Goal: Task Accomplishment & Management: Complete application form

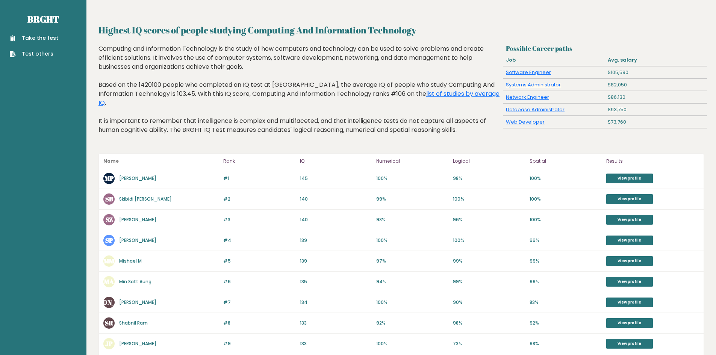
click at [23, 34] on link "Take the test" at bounding box center [34, 38] width 49 height 8
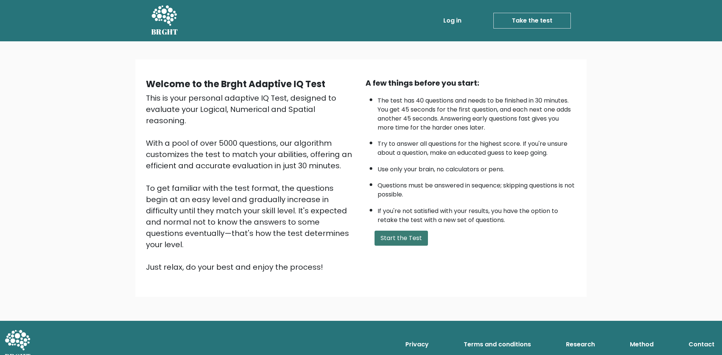
click at [404, 239] on button "Start the Test" at bounding box center [401, 238] width 53 height 15
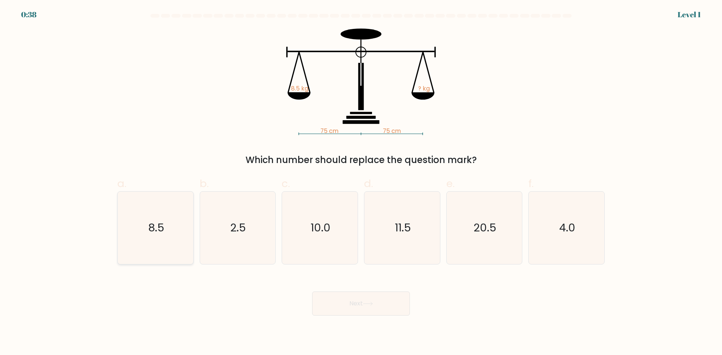
click at [155, 241] on icon "8.5" at bounding box center [155, 228] width 73 height 73
click at [361, 183] on input "a. 8.5" at bounding box center [361, 180] width 0 height 5
radio input "true"
click at [371, 309] on button "Next" at bounding box center [361, 304] width 98 height 24
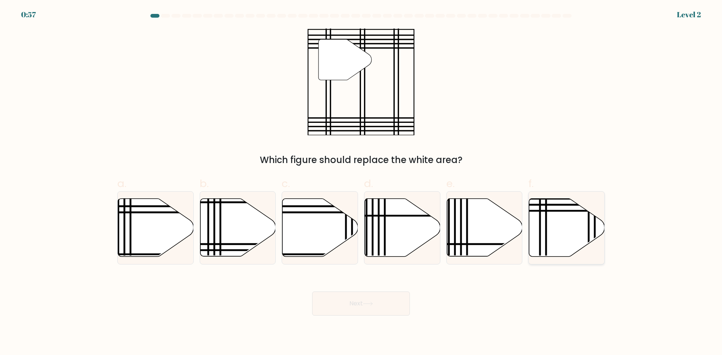
click at [561, 231] on icon at bounding box center [567, 228] width 76 height 58
click at [361, 183] on input "f." at bounding box center [361, 180] width 0 height 5
radio input "true"
click at [366, 310] on button "Next" at bounding box center [361, 304] width 98 height 24
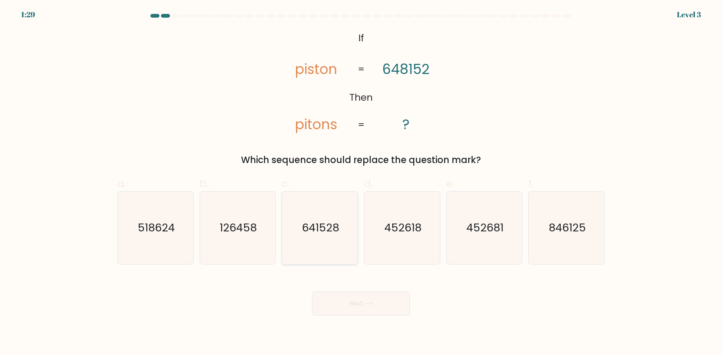
click at [308, 235] on text "641528" at bounding box center [320, 227] width 37 height 15
click at [361, 183] on input "c. 641528" at bounding box center [361, 180] width 0 height 5
radio input "true"
click at [372, 304] on icon at bounding box center [367, 303] width 9 height 3
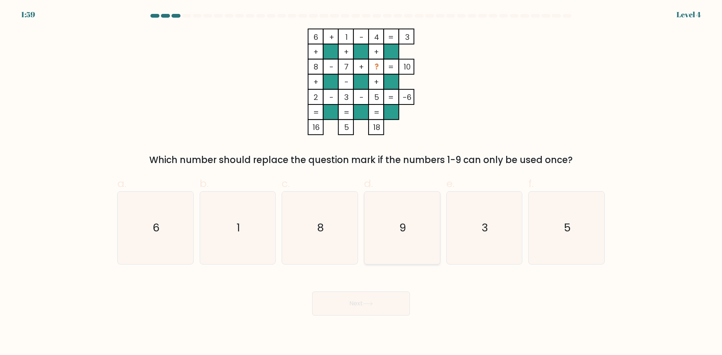
click at [397, 229] on icon "9" at bounding box center [402, 228] width 73 height 73
click at [361, 183] on input "d. 9" at bounding box center [361, 180] width 0 height 5
radio input "true"
click at [376, 306] on button "Next" at bounding box center [361, 304] width 98 height 24
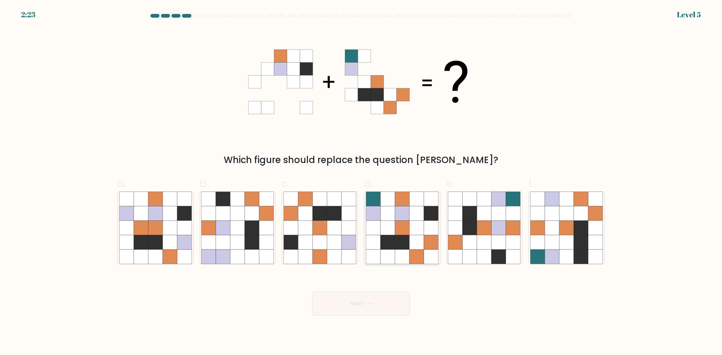
click at [406, 230] on icon at bounding box center [402, 228] width 14 height 14
click at [361, 183] on input "d." at bounding box center [361, 180] width 0 height 5
radio input "true"
click at [370, 307] on button "Next" at bounding box center [361, 304] width 98 height 24
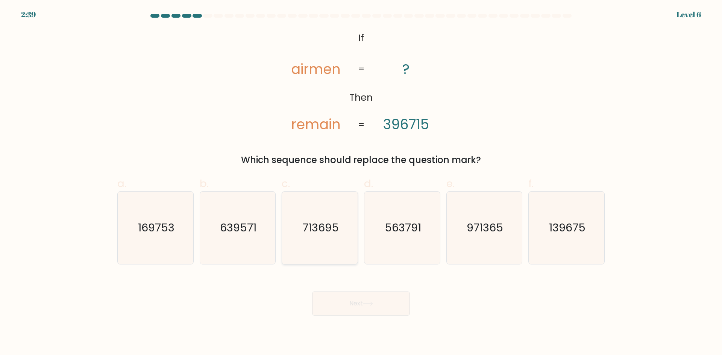
click at [324, 233] on text "713695" at bounding box center [320, 227] width 36 height 15
click at [361, 183] on input "c. 713695" at bounding box center [361, 180] width 0 height 5
radio input "true"
click at [380, 301] on button "Next" at bounding box center [361, 304] width 98 height 24
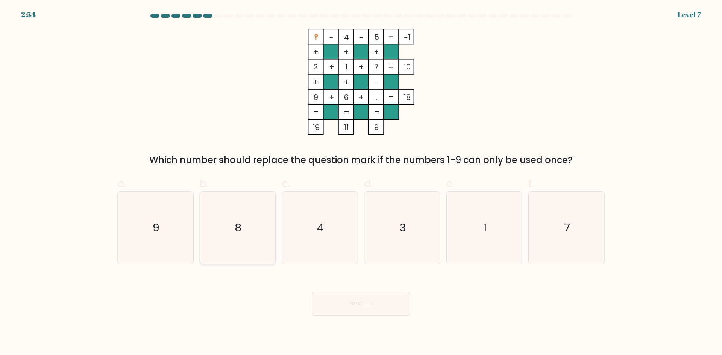
click at [248, 242] on icon "8" at bounding box center [237, 228] width 73 height 73
click at [361, 183] on input "b. 8" at bounding box center [361, 180] width 0 height 5
radio input "true"
click at [334, 300] on button "Next" at bounding box center [361, 304] width 98 height 24
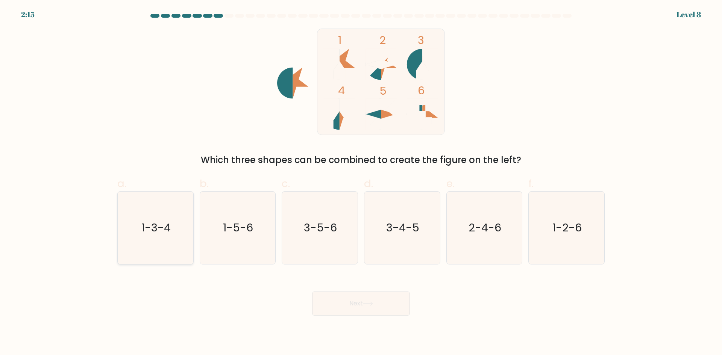
click at [159, 235] on text "1-3-4" at bounding box center [155, 227] width 29 height 15
click at [361, 183] on input "a. 1-3-4" at bounding box center [361, 180] width 0 height 5
radio input "true"
click at [353, 309] on button "Next" at bounding box center [361, 304] width 98 height 24
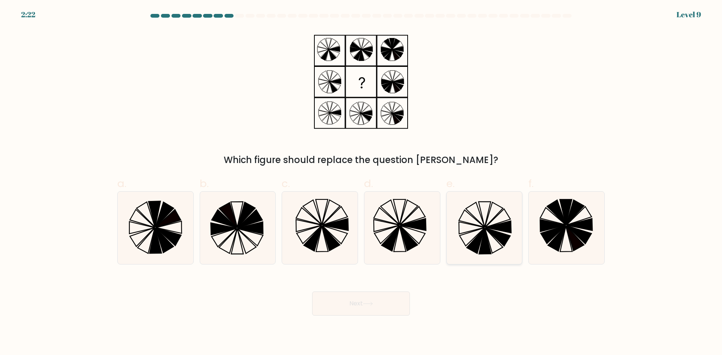
click at [478, 244] on icon at bounding box center [476, 241] width 18 height 25
click at [361, 183] on input "e." at bounding box center [361, 180] width 0 height 5
radio input "true"
click at [361, 303] on button "Next" at bounding box center [361, 304] width 98 height 24
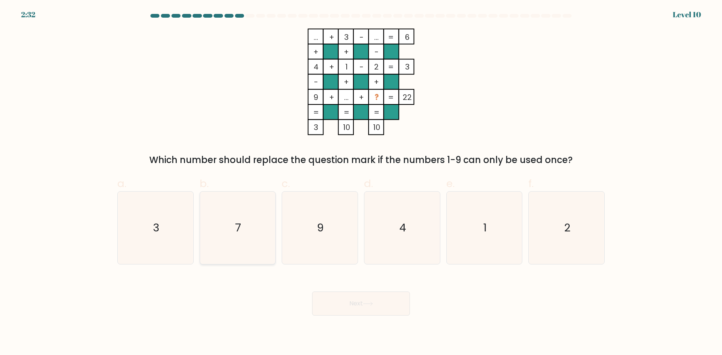
drag, startPoint x: 236, startPoint y: 247, endPoint x: 274, endPoint y: 264, distance: 41.7
click at [236, 247] on icon "7" at bounding box center [237, 228] width 73 height 73
click at [361, 183] on input "b. 7" at bounding box center [361, 180] width 0 height 5
radio input "true"
click at [345, 304] on button "Next" at bounding box center [361, 304] width 98 height 24
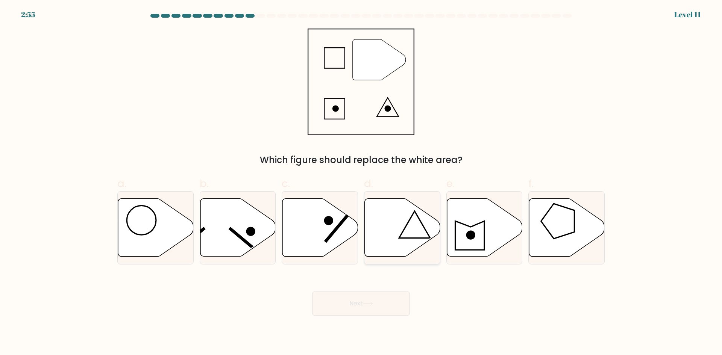
click at [390, 230] on icon at bounding box center [403, 228] width 76 height 58
click at [361, 183] on input "d." at bounding box center [361, 180] width 0 height 5
radio input "true"
click at [363, 303] on button "Next" at bounding box center [361, 304] width 98 height 24
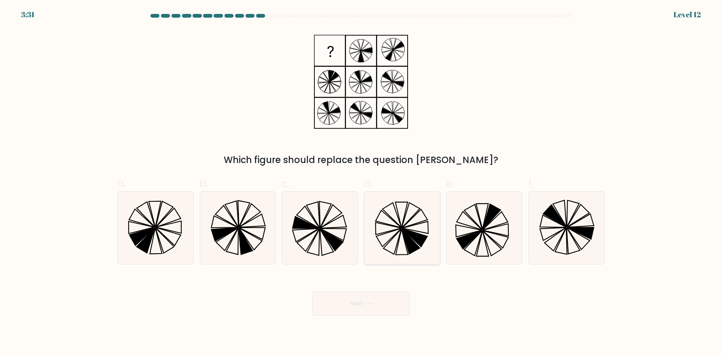
click at [391, 224] on icon at bounding box center [402, 228] width 73 height 73
click at [361, 183] on input "d." at bounding box center [361, 180] width 0 height 5
radio input "true"
click at [378, 310] on button "Next" at bounding box center [361, 304] width 98 height 24
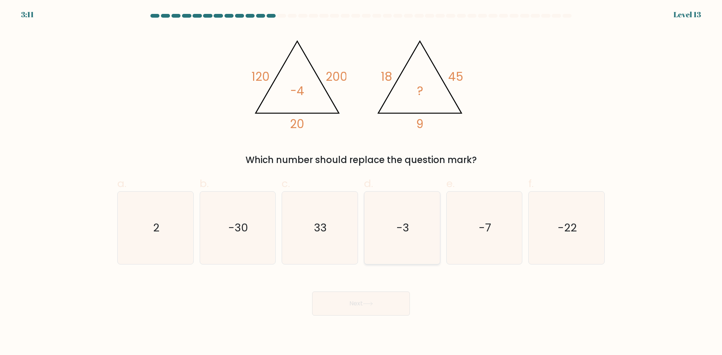
click at [417, 234] on icon "-3" at bounding box center [402, 228] width 73 height 73
click at [361, 183] on input "d. -3" at bounding box center [361, 180] width 0 height 5
radio input "true"
click at [380, 306] on button "Next" at bounding box center [361, 304] width 98 height 24
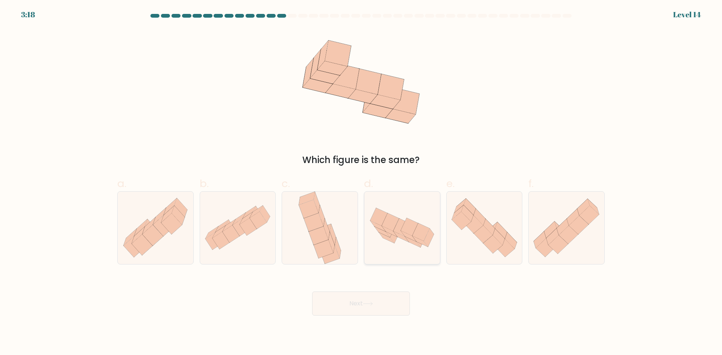
click at [403, 243] on icon at bounding box center [402, 227] width 76 height 49
click at [361, 183] on input "d." at bounding box center [361, 180] width 0 height 5
radio input "true"
click at [375, 300] on button "Next" at bounding box center [361, 304] width 98 height 24
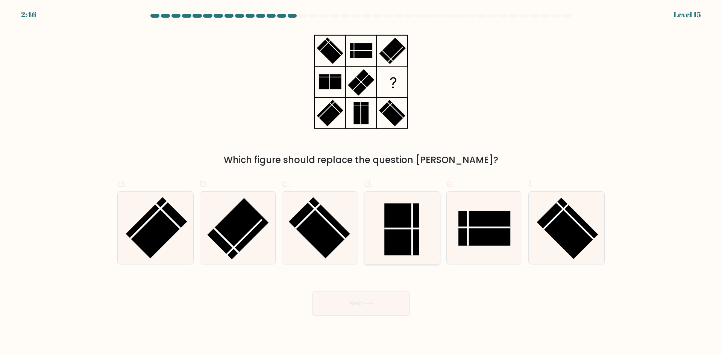
click at [406, 237] on rect at bounding box center [401, 229] width 35 height 52
click at [361, 183] on input "d." at bounding box center [361, 180] width 0 height 5
radio input "true"
click at [380, 310] on button "Next" at bounding box center [361, 304] width 98 height 24
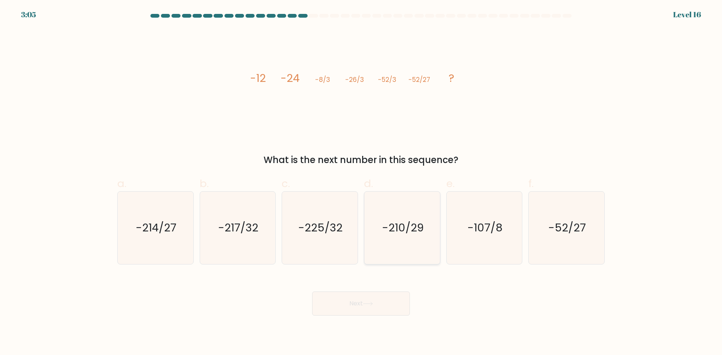
click at [391, 252] on icon "-210/29" at bounding box center [402, 228] width 73 height 73
click at [361, 183] on input "d. -210/29" at bounding box center [361, 180] width 0 height 5
radio input "true"
click at [367, 308] on button "Next" at bounding box center [361, 304] width 98 height 24
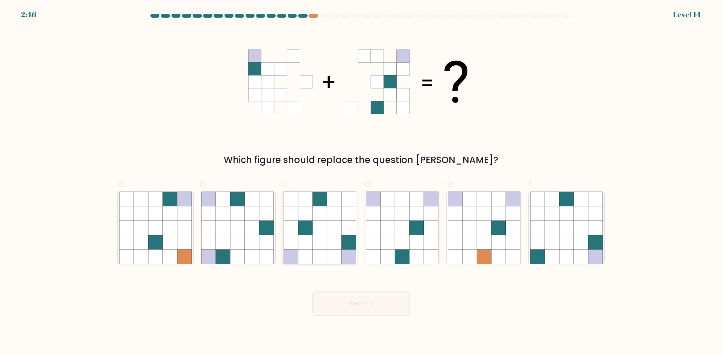
click at [313, 245] on icon at bounding box center [305, 242] width 14 height 14
click at [361, 183] on input "c." at bounding box center [361, 180] width 0 height 5
radio input "true"
click at [360, 308] on button "Next" at bounding box center [361, 304] width 98 height 24
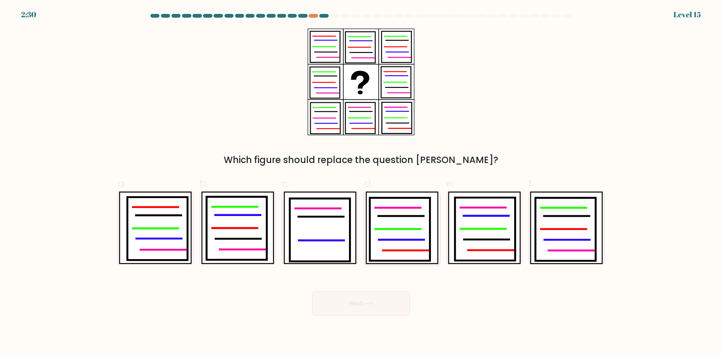
click at [404, 240] on icon at bounding box center [401, 240] width 45 height 0
click at [361, 183] on input "d." at bounding box center [361, 180] width 0 height 5
radio input "true"
click at [375, 310] on button "Next" at bounding box center [361, 304] width 98 height 24
click at [350, 302] on button "Next" at bounding box center [361, 304] width 98 height 24
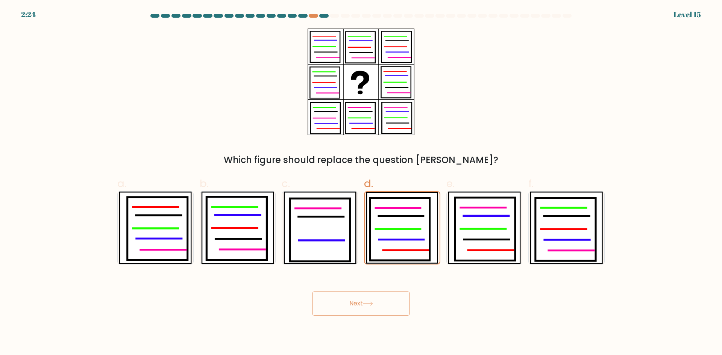
click at [364, 308] on button "Next" at bounding box center [361, 304] width 98 height 24
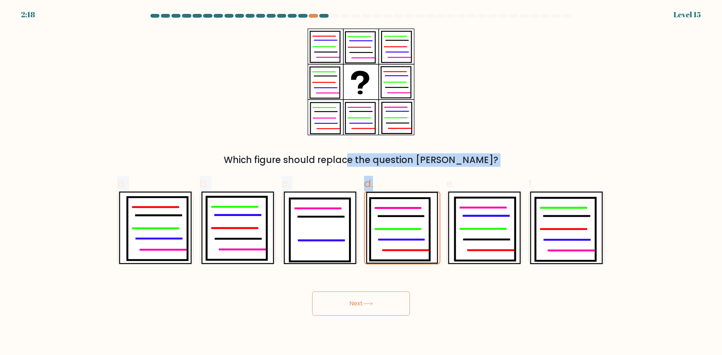
drag, startPoint x: 354, startPoint y: 161, endPoint x: 443, endPoint y: 168, distance: 89.4
click at [442, 168] on form at bounding box center [361, 165] width 722 height 302
click at [442, 162] on div "Which figure should replace the question mark?" at bounding box center [361, 160] width 478 height 14
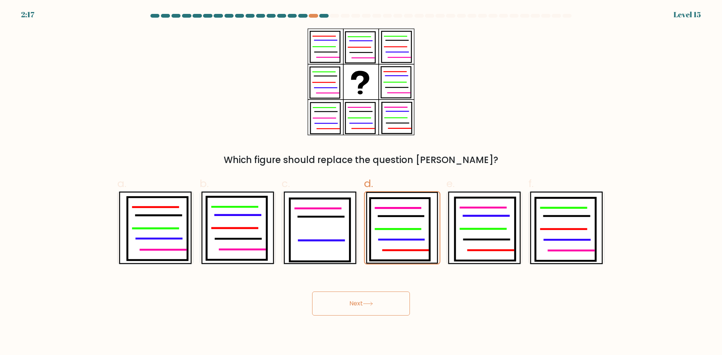
click at [364, 316] on body "2:17 Level 15" at bounding box center [361, 177] width 722 height 355
click at [369, 301] on button "Next" at bounding box center [361, 304] width 98 height 24
click at [403, 231] on icon at bounding box center [400, 229] width 60 height 62
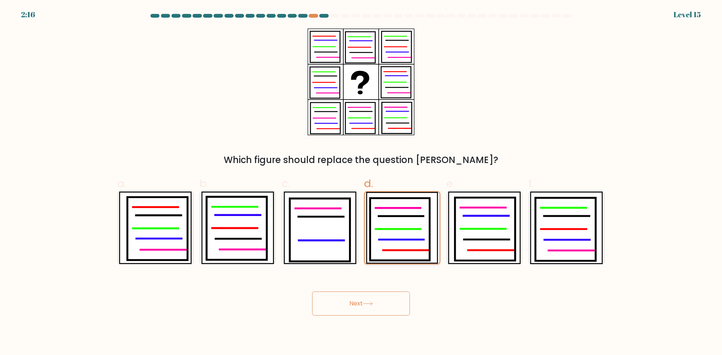
click at [361, 183] on input "d." at bounding box center [361, 180] width 0 height 5
click at [402, 231] on icon at bounding box center [400, 229] width 60 height 62
click at [361, 183] on input "d." at bounding box center [361, 180] width 0 height 5
click at [469, 242] on icon at bounding box center [485, 229] width 60 height 63
click at [361, 183] on input "e." at bounding box center [361, 180] width 0 height 5
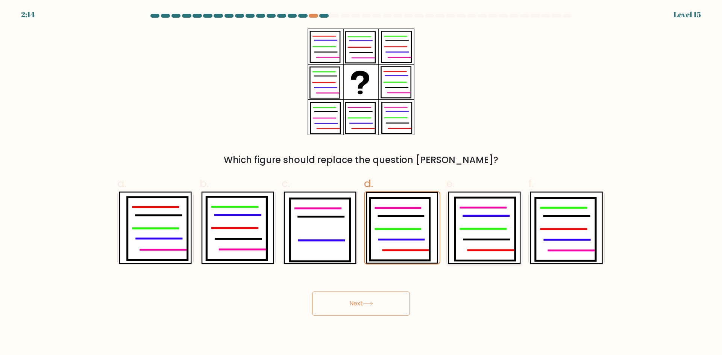
radio input "true"
click at [373, 240] on icon at bounding box center [400, 229] width 60 height 63
click at [361, 183] on input "d." at bounding box center [361, 180] width 0 height 5
radio input "true"
click at [362, 295] on button "Next" at bounding box center [361, 304] width 98 height 24
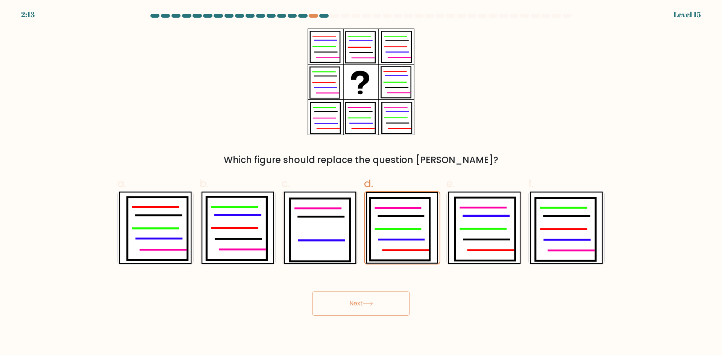
click at [363, 296] on button "Next" at bounding box center [361, 304] width 98 height 24
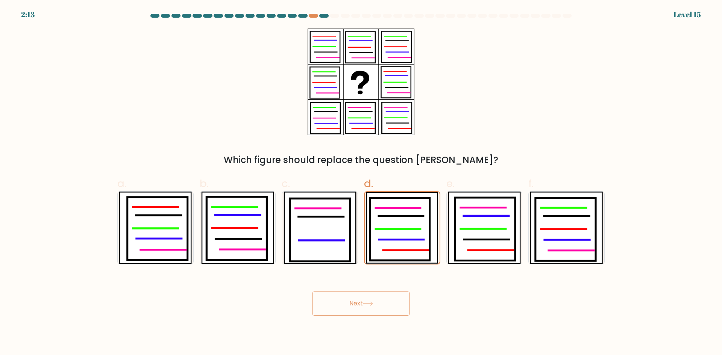
click at [363, 296] on button "Next" at bounding box center [361, 304] width 98 height 24
click at [356, 107] on icon at bounding box center [359, 107] width 22 height 0
click at [352, 307] on button "Next" at bounding box center [361, 304] width 98 height 24
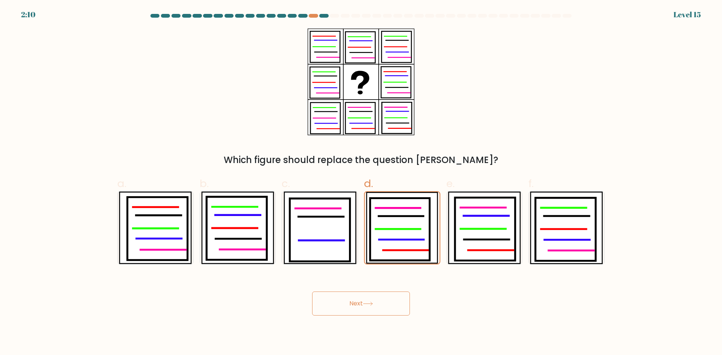
click at [346, 291] on div "Next" at bounding box center [361, 295] width 496 height 42
click at [349, 310] on button "Next" at bounding box center [361, 304] width 98 height 24
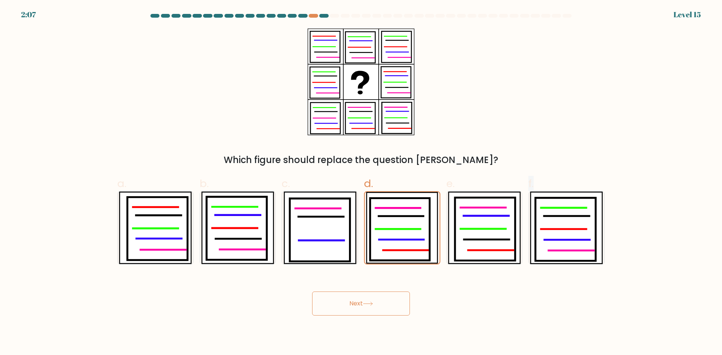
click at [349, 310] on button "Next" at bounding box center [361, 304] width 98 height 24
click at [491, 321] on body "2:07 Level 15" at bounding box center [361, 177] width 722 height 355
click at [277, 121] on div "Which figure should replace the question mark?" at bounding box center [361, 98] width 496 height 138
click at [355, 306] on button "Next" at bounding box center [361, 304] width 98 height 24
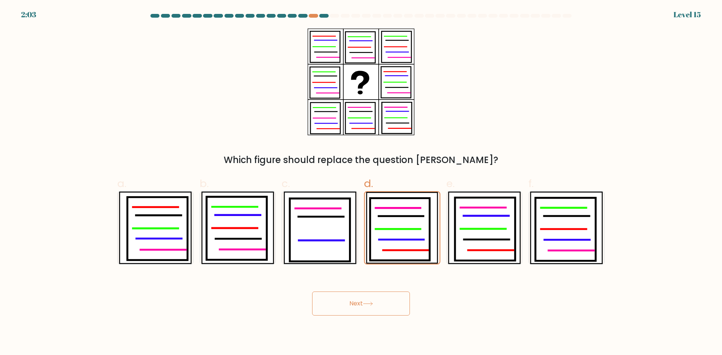
click at [355, 306] on button "Next" at bounding box center [361, 304] width 98 height 24
click at [402, 244] on icon at bounding box center [400, 229] width 60 height 62
click at [361, 183] on input "d." at bounding box center [361, 180] width 0 height 5
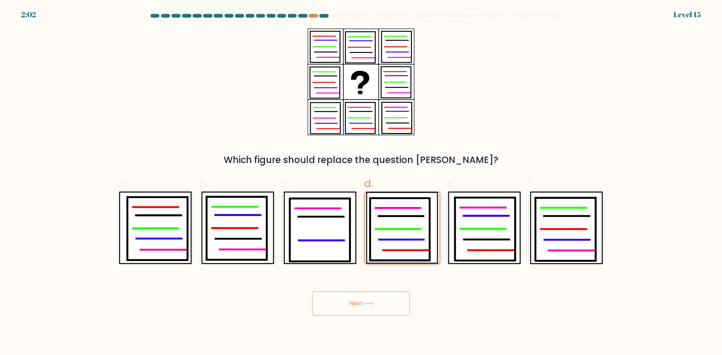
click at [402, 244] on icon at bounding box center [400, 229] width 60 height 62
click at [361, 183] on input "d." at bounding box center [361, 180] width 0 height 5
click at [402, 244] on icon at bounding box center [400, 229] width 60 height 62
click at [361, 183] on input "d." at bounding box center [361, 180] width 0 height 5
click at [402, 244] on icon at bounding box center [400, 229] width 60 height 62
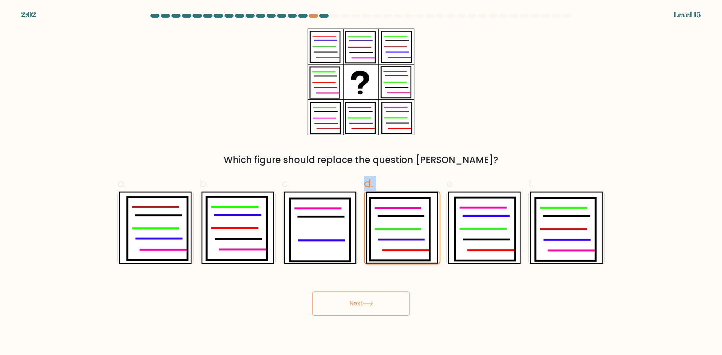
click at [361, 183] on input "d." at bounding box center [361, 180] width 0 height 5
click at [390, 281] on div "Next" at bounding box center [361, 295] width 496 height 42
click at [341, 256] on icon at bounding box center [320, 230] width 60 height 63
click at [361, 183] on input "c." at bounding box center [361, 180] width 0 height 5
radio input "true"
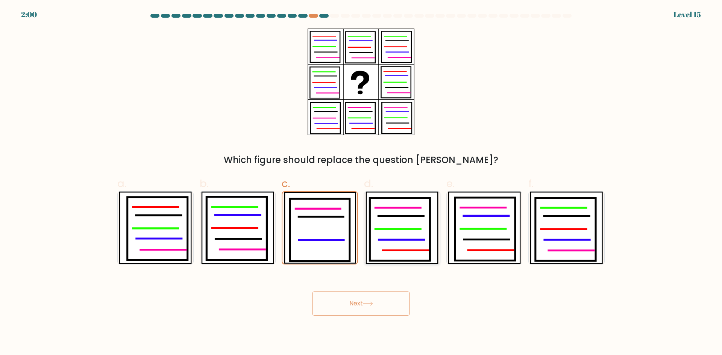
click at [385, 254] on icon at bounding box center [400, 229] width 60 height 63
click at [361, 183] on input "d." at bounding box center [361, 180] width 0 height 5
radio input "true"
click at [337, 249] on icon at bounding box center [320, 230] width 60 height 63
click at [361, 183] on input "c." at bounding box center [361, 180] width 0 height 5
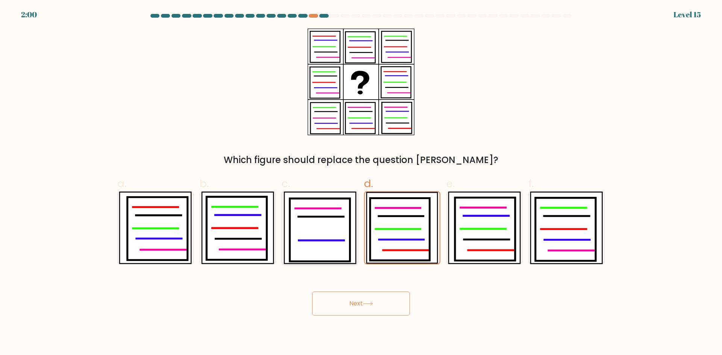
radio input "true"
click at [397, 256] on icon at bounding box center [400, 229] width 60 height 63
click at [361, 183] on input "d." at bounding box center [361, 180] width 0 height 5
radio input "true"
click at [335, 248] on icon at bounding box center [320, 230] width 60 height 63
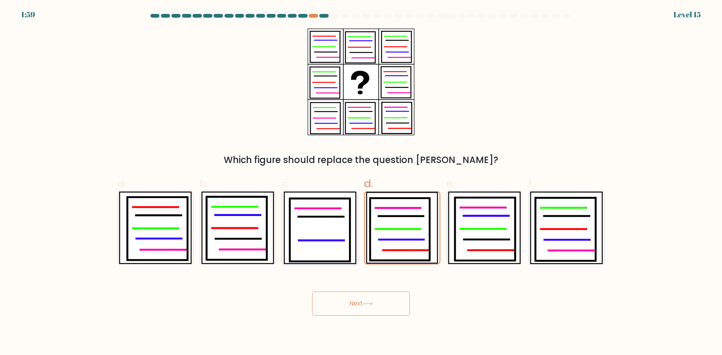
click at [361, 183] on input "c." at bounding box center [361, 180] width 0 height 5
radio input "true"
click at [399, 256] on icon at bounding box center [400, 229] width 60 height 63
click at [361, 183] on input "d." at bounding box center [361, 180] width 0 height 5
radio input "true"
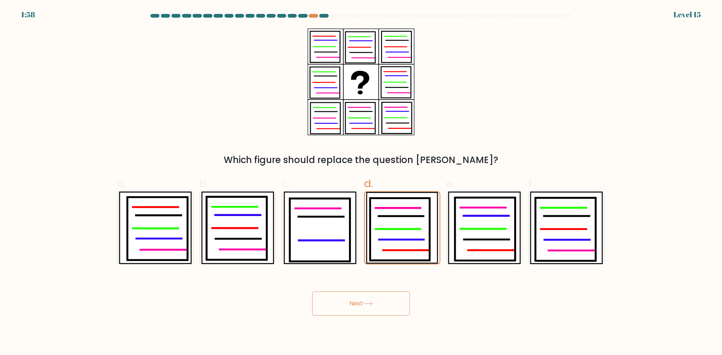
click at [363, 302] on button "Next" at bounding box center [361, 304] width 98 height 24
click at [323, 16] on div at bounding box center [323, 16] width 9 height 4
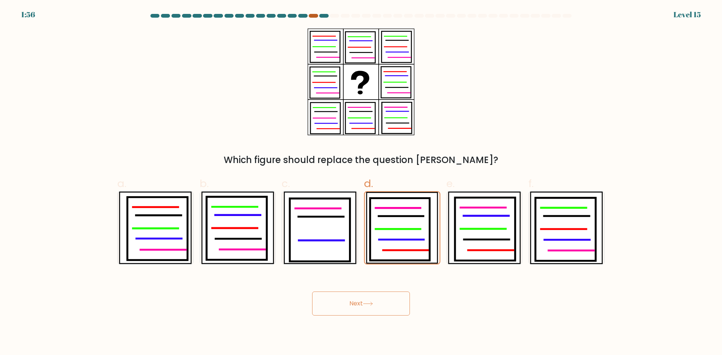
click at [316, 16] on div at bounding box center [313, 16] width 9 height 4
click at [325, 16] on div at bounding box center [323, 16] width 9 height 4
click at [313, 15] on div at bounding box center [313, 16] width 9 height 4
click at [325, 16] on div at bounding box center [323, 16] width 9 height 4
click at [390, 204] on icon at bounding box center [400, 229] width 60 height 62
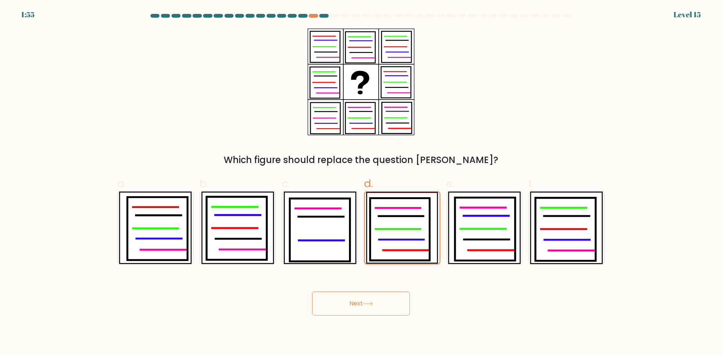
click at [361, 183] on input "d." at bounding box center [361, 180] width 0 height 5
click at [358, 306] on button "Next" at bounding box center [361, 304] width 98 height 24
click at [392, 315] on button "Next" at bounding box center [361, 304] width 98 height 24
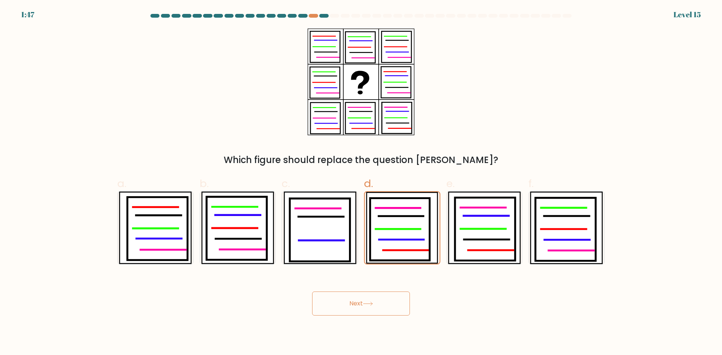
click at [390, 315] on button "Next" at bounding box center [361, 304] width 98 height 24
click at [468, 241] on icon at bounding box center [485, 229] width 60 height 63
click at [361, 183] on input "e." at bounding box center [361, 180] width 0 height 5
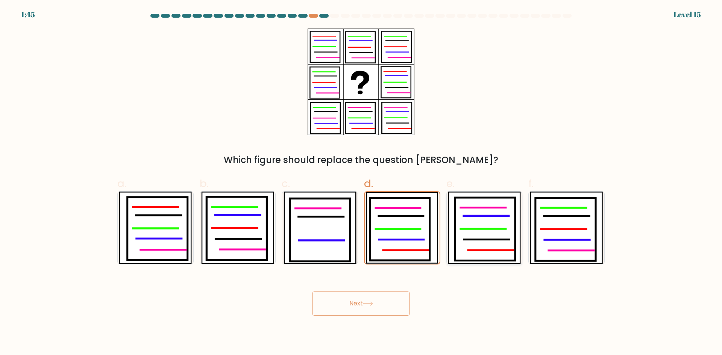
radio input "true"
click at [346, 311] on button "Next" at bounding box center [361, 304] width 98 height 24
click at [391, 249] on icon at bounding box center [400, 229] width 60 height 63
click at [361, 183] on input "d." at bounding box center [361, 180] width 0 height 5
radio input "true"
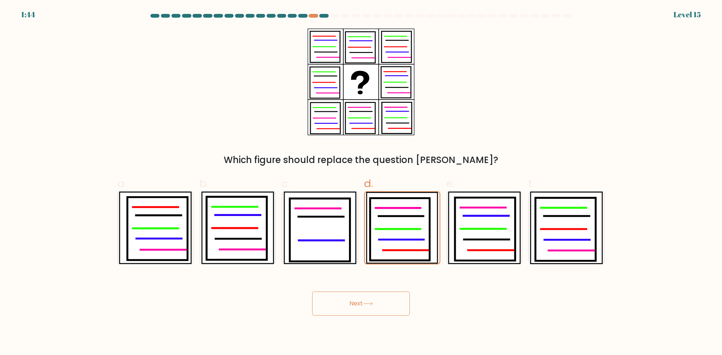
click at [364, 297] on button "Next" at bounding box center [361, 304] width 98 height 24
click at [337, 233] on icon at bounding box center [320, 230] width 60 height 63
click at [361, 183] on input "c." at bounding box center [361, 180] width 0 height 5
radio input "true"
click at [369, 298] on button "Next" at bounding box center [361, 304] width 98 height 24
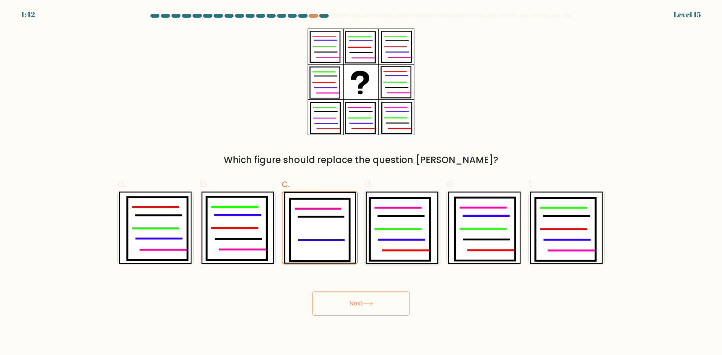
click at [403, 238] on icon at bounding box center [400, 229] width 60 height 63
click at [361, 183] on input "d." at bounding box center [361, 180] width 0 height 5
radio input "true"
click at [369, 311] on button "Next" at bounding box center [361, 304] width 98 height 24
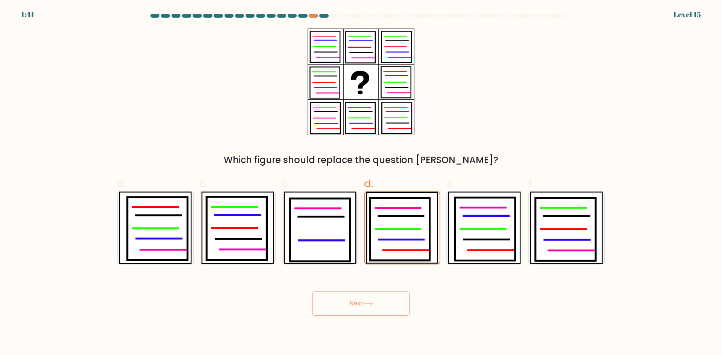
click at [369, 311] on button "Next" at bounding box center [361, 304] width 98 height 24
drag, startPoint x: 369, startPoint y: 311, endPoint x: 355, endPoint y: 310, distance: 13.6
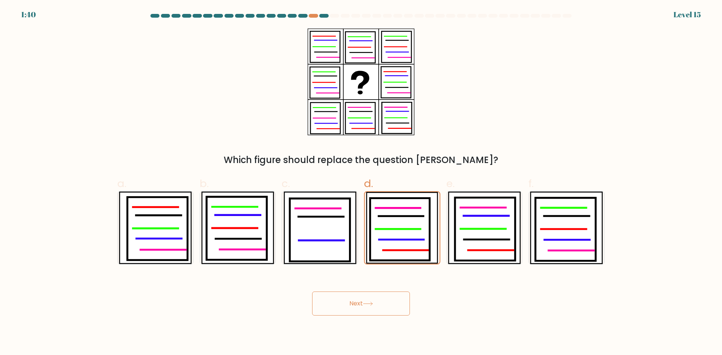
click at [355, 310] on button "Next" at bounding box center [361, 304] width 98 height 24
click at [360, 141] on div "Which figure should replace the question mark?" at bounding box center [361, 98] width 496 height 138
click at [397, 236] on icon at bounding box center [400, 229] width 60 height 62
click at [361, 183] on input "d." at bounding box center [361, 180] width 0 height 5
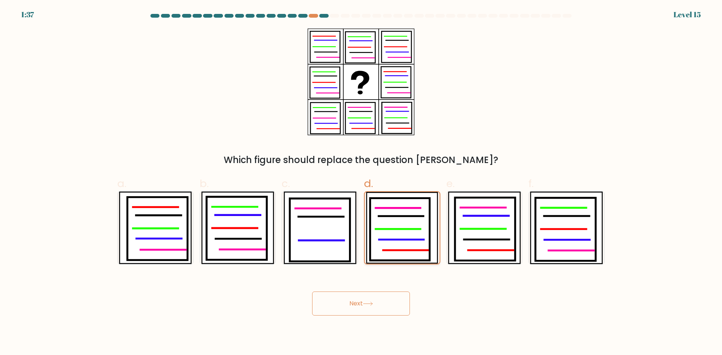
click at [397, 236] on icon at bounding box center [400, 229] width 60 height 62
click at [361, 183] on input "d." at bounding box center [361, 180] width 0 height 5
click at [397, 236] on icon at bounding box center [400, 229] width 60 height 62
click at [361, 183] on input "d." at bounding box center [361, 180] width 0 height 5
click at [272, 49] on div "Which figure should replace the question mark?" at bounding box center [361, 98] width 496 height 138
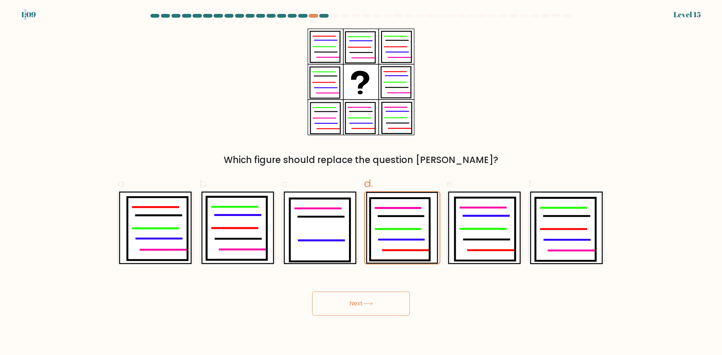
drag, startPoint x: 25, startPoint y: 13, endPoint x: 29, endPoint y: 13, distance: 4.1
click at [28, 13] on div "1:09" at bounding box center [28, 14] width 15 height 11
click at [29, 13] on div "1:09" at bounding box center [28, 14] width 15 height 11
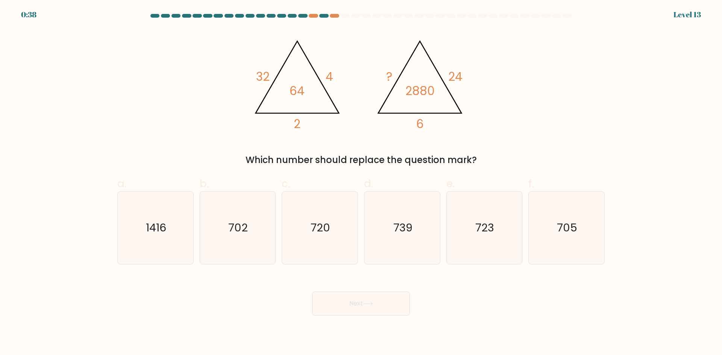
click at [339, 14] on at bounding box center [361, 16] width 423 height 4
click at [334, 15] on div at bounding box center [334, 16] width 9 height 4
click at [320, 15] on div at bounding box center [323, 16] width 9 height 4
click at [319, 15] on at bounding box center [361, 16] width 423 height 4
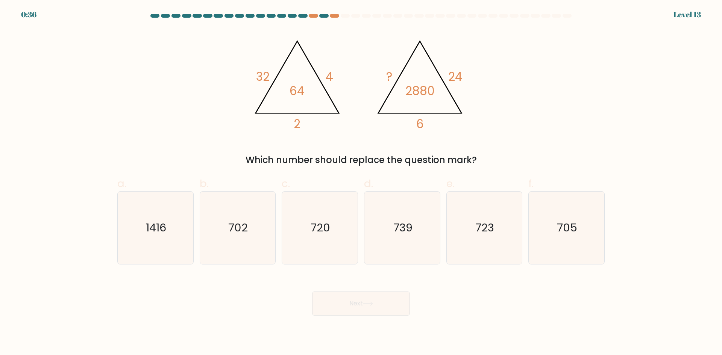
click at [347, 300] on button "Next" at bounding box center [361, 304] width 98 height 24
click at [326, 240] on icon "720" at bounding box center [320, 228] width 73 height 73
click at [361, 183] on input "c. 720" at bounding box center [361, 180] width 0 height 5
radio input "true"
click at [369, 297] on button "Next" at bounding box center [361, 304] width 98 height 24
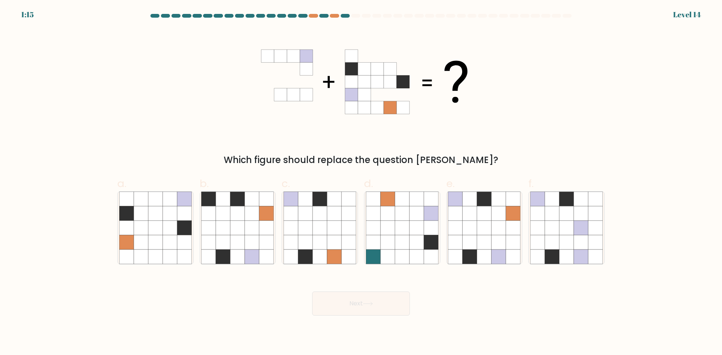
click at [347, 13] on div "1:15 Level 14" at bounding box center [361, 10] width 722 height 20
drag, startPoint x: 347, startPoint y: 13, endPoint x: 341, endPoint y: 15, distance: 6.4
click at [347, 13] on div "1:15 Level 14" at bounding box center [361, 10] width 722 height 20
click at [340, 16] on at bounding box center [361, 16] width 423 height 4
